Goal: Task Accomplishment & Management: Manage account settings

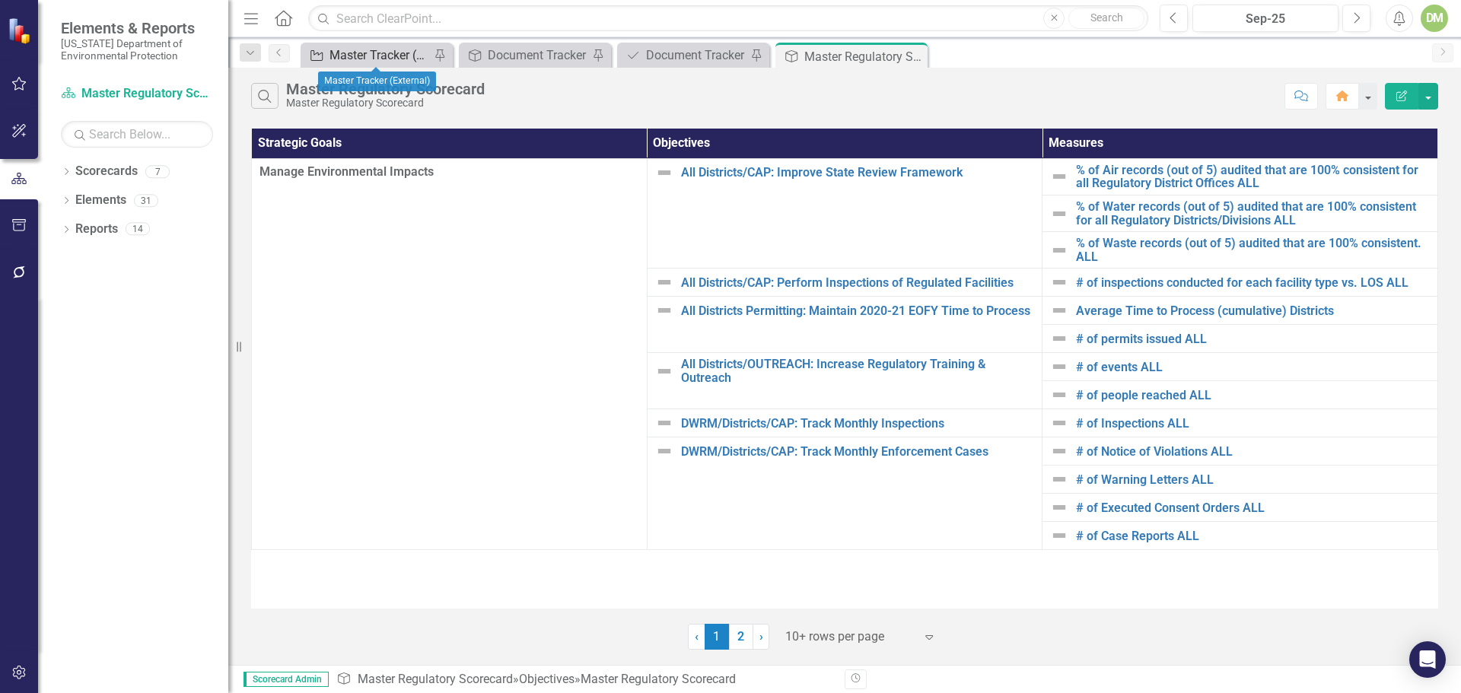
click at [352, 55] on div "Master Tracker (External)" at bounding box center [379, 55] width 100 height 19
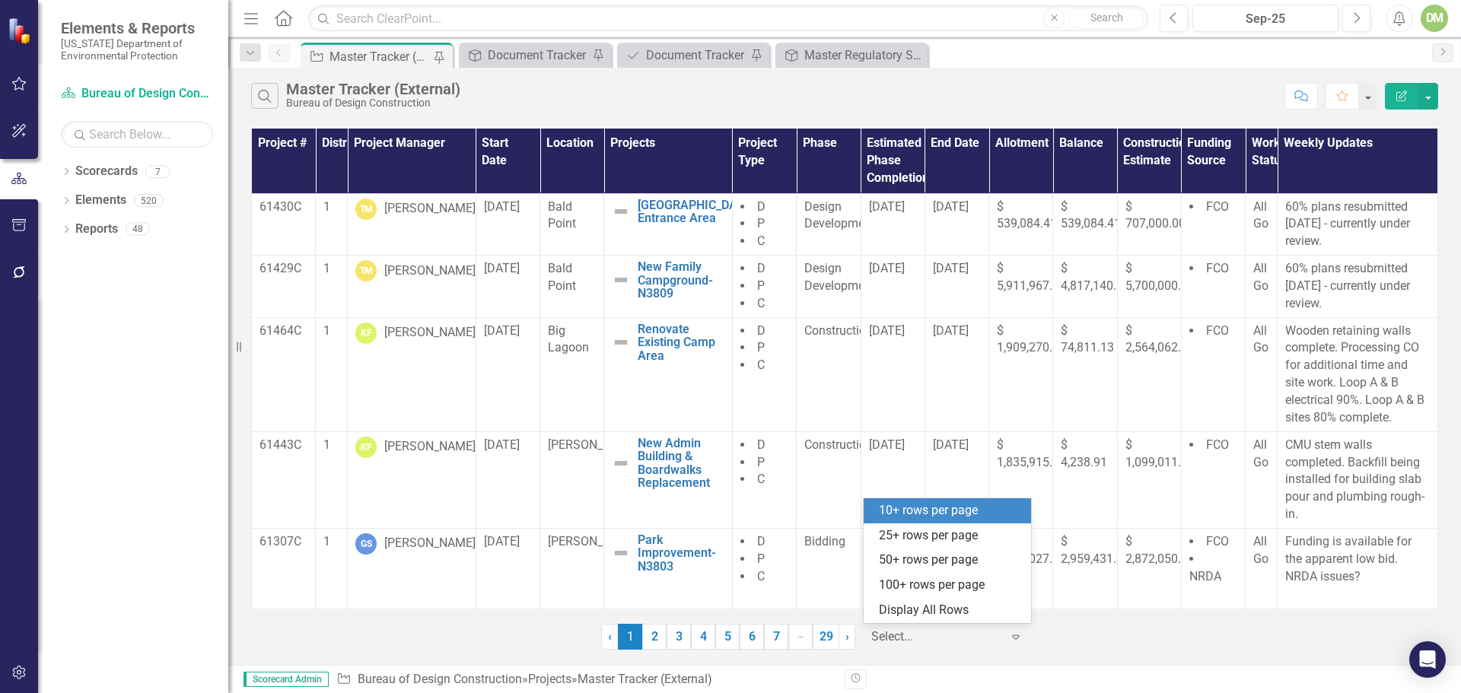
click at [1020, 640] on icon "Expand" at bounding box center [1015, 637] width 15 height 12
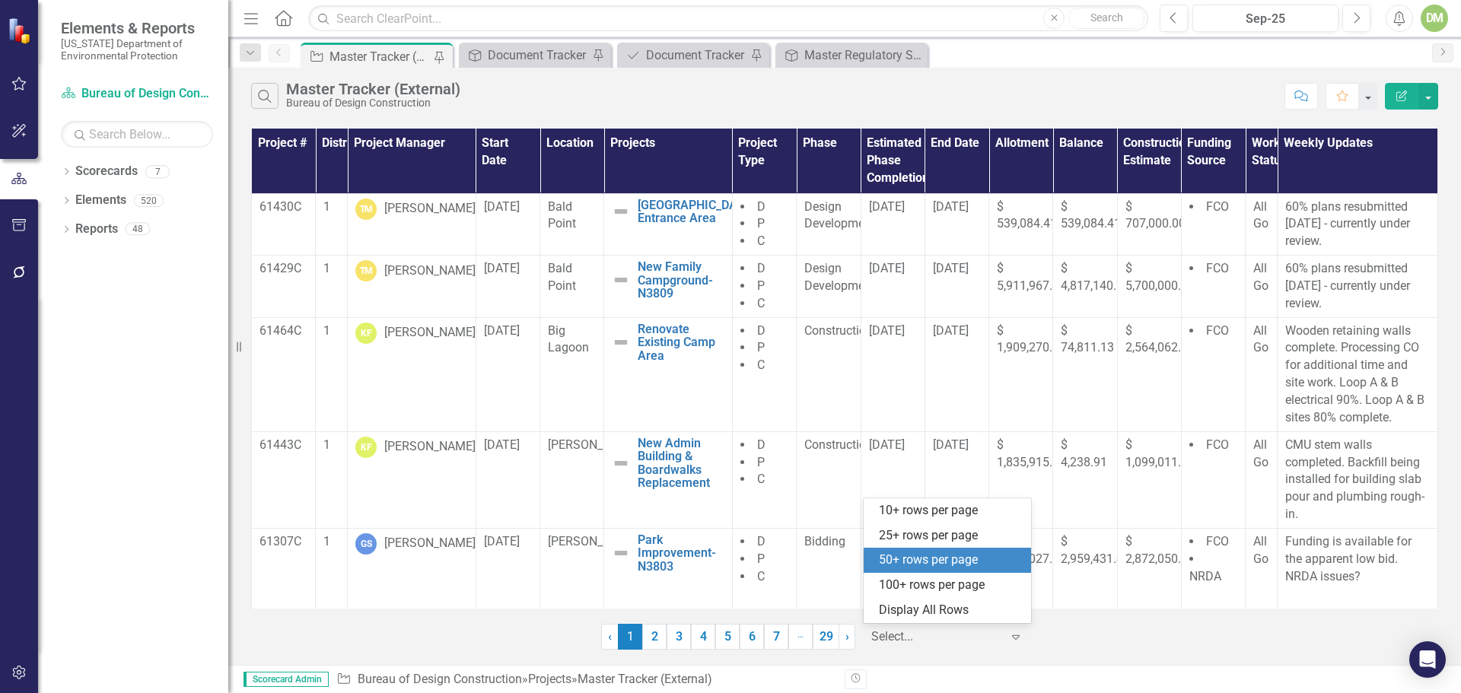
click at [993, 570] on div "50+ rows per page" at bounding box center [947, 560] width 167 height 25
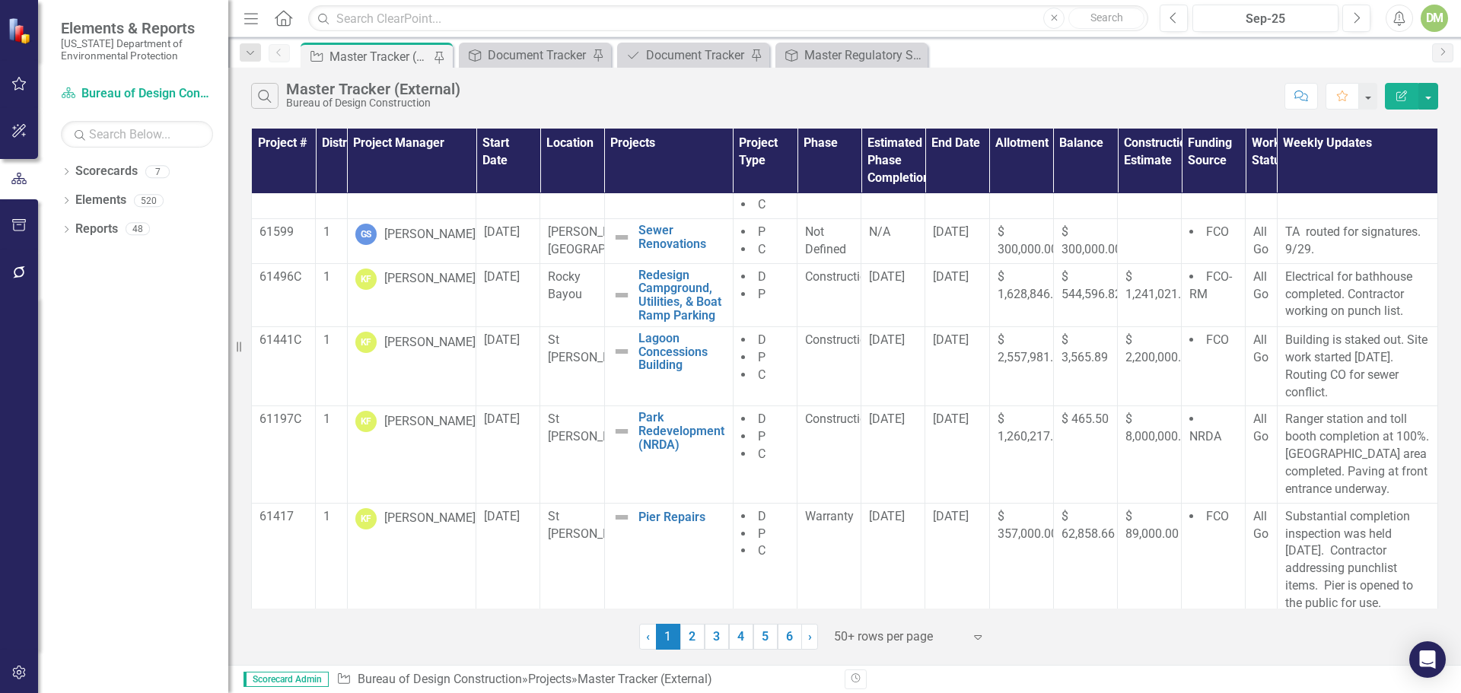
scroll to position [2038, 0]
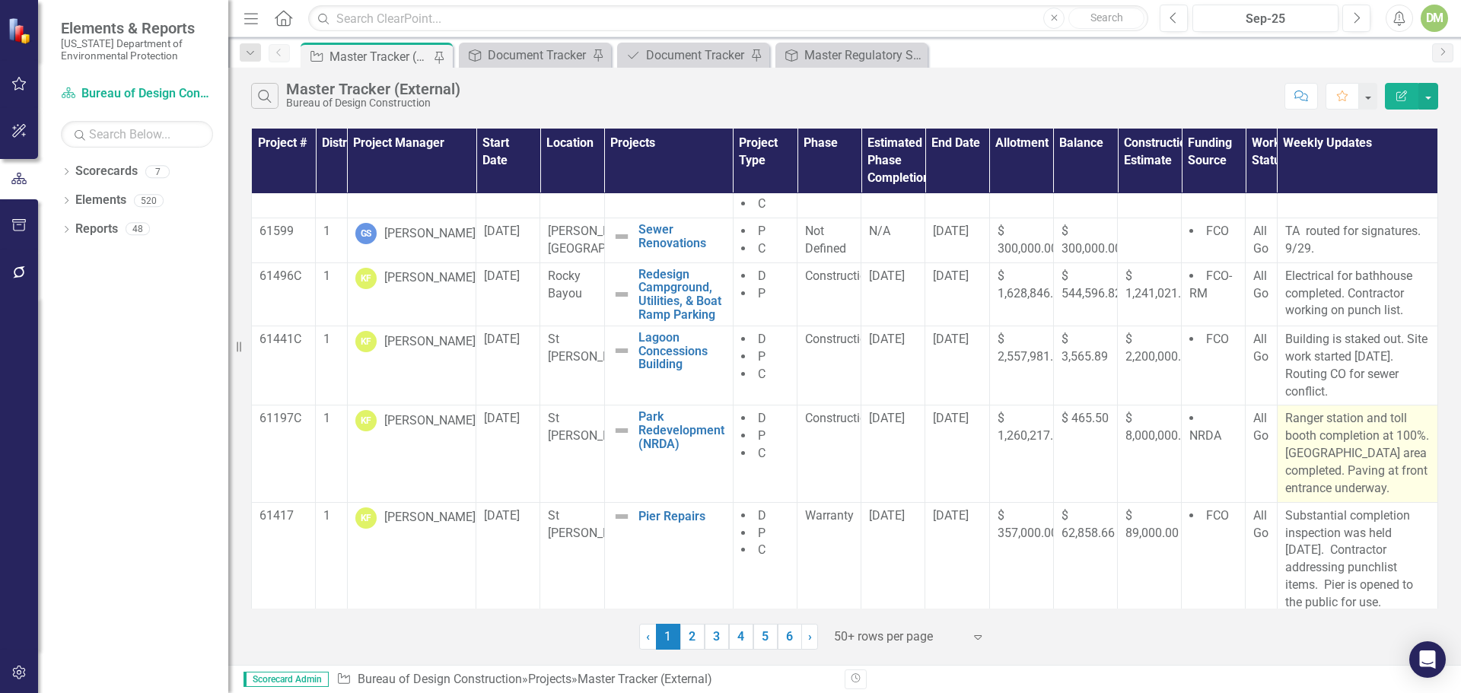
click at [1285, 421] on p "Ranger station and toll booth completion at 100%. [GEOGRAPHIC_DATA] area comple…" at bounding box center [1357, 453] width 145 height 87
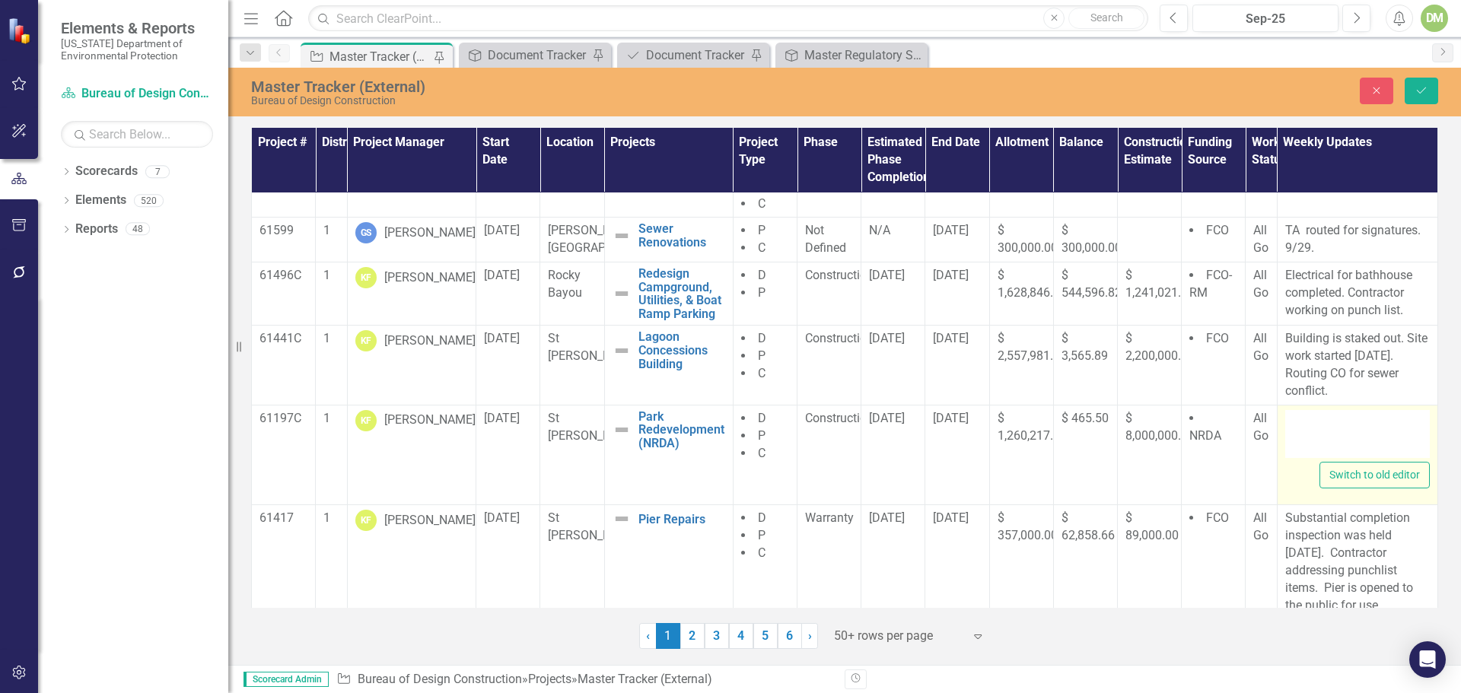
type textarea "<p>Ranger station and toll booth completion at 100%. [GEOGRAPHIC_DATA] area com…"
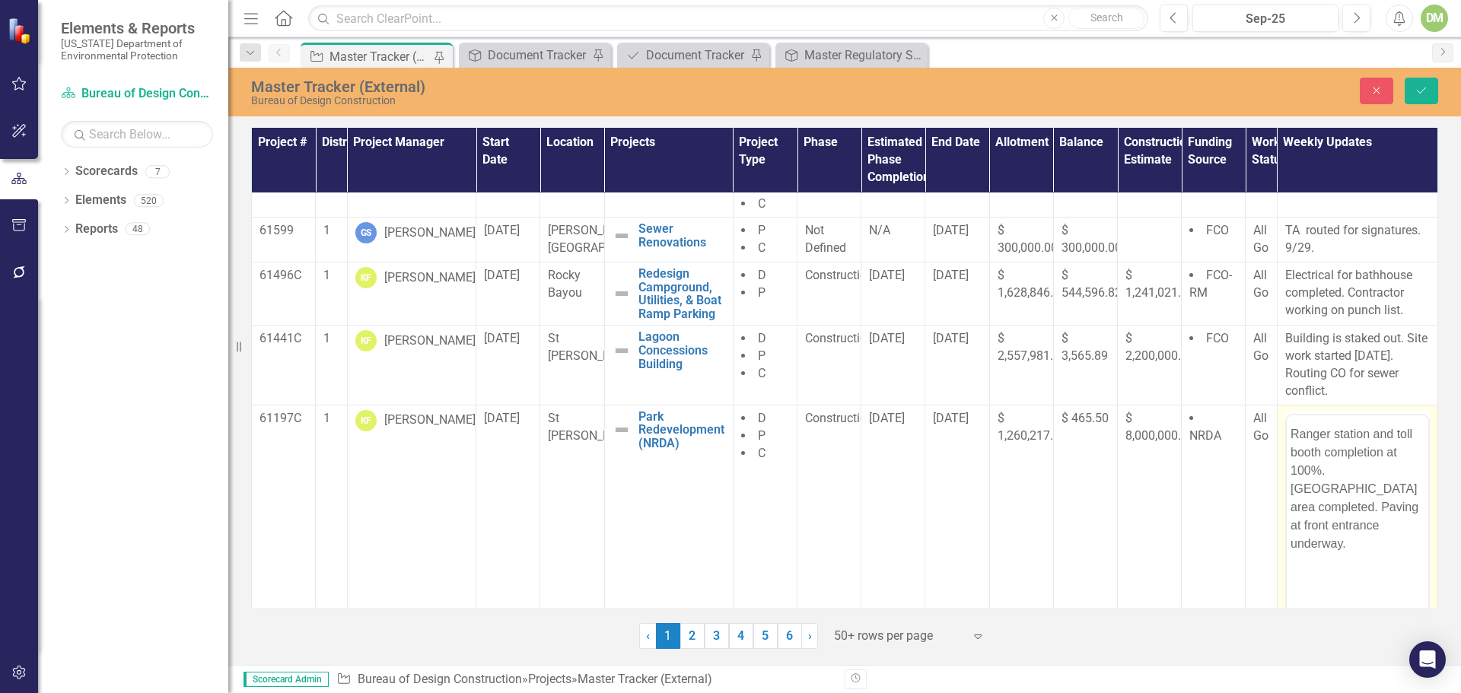
scroll to position [0, 0]
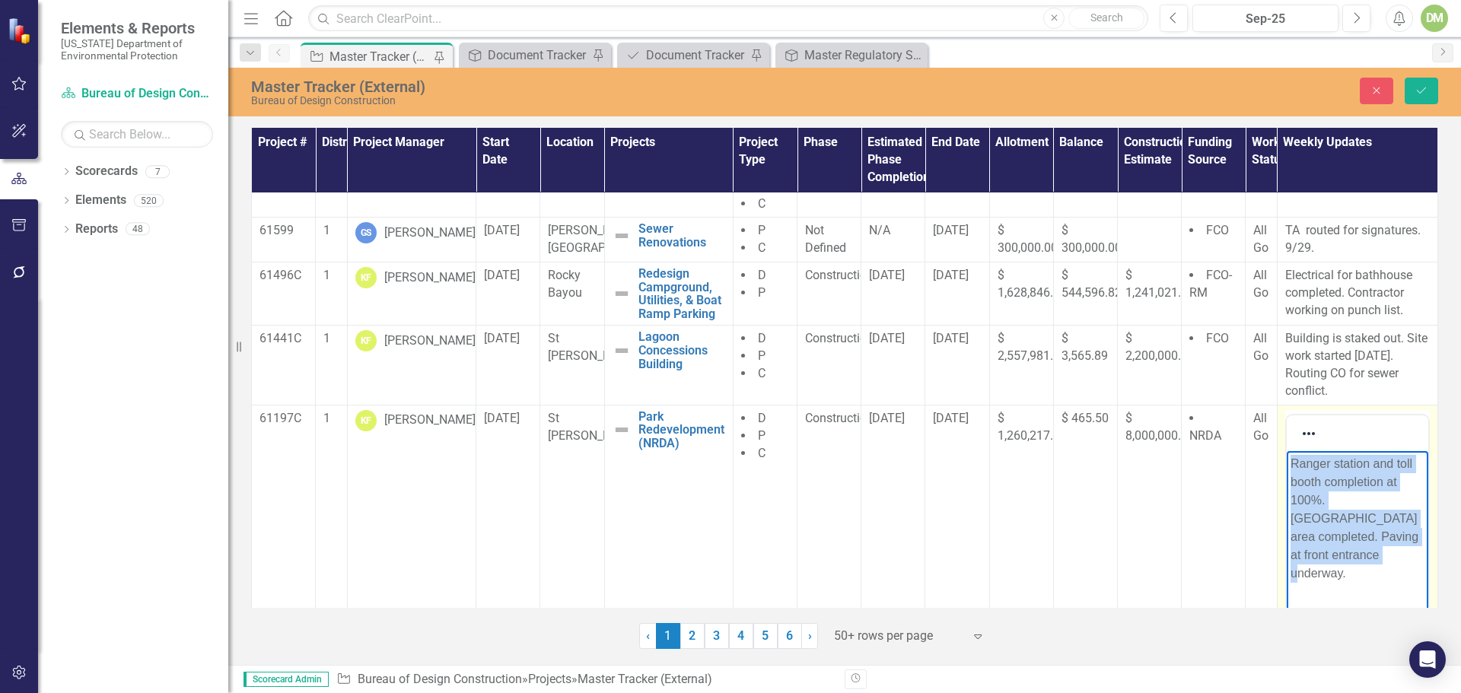
drag, startPoint x: 1288, startPoint y: 455, endPoint x: 1398, endPoint y: 565, distance: 155.0
click at [1398, 565] on body "Ranger station and toll booth completion at 100%. [GEOGRAPHIC_DATA] area comple…" at bounding box center [1357, 564] width 142 height 228
copy p "Ranger station and toll booth completion at 100%. [GEOGRAPHIC_DATA] area comple…"
